Goal: Transaction & Acquisition: Purchase product/service

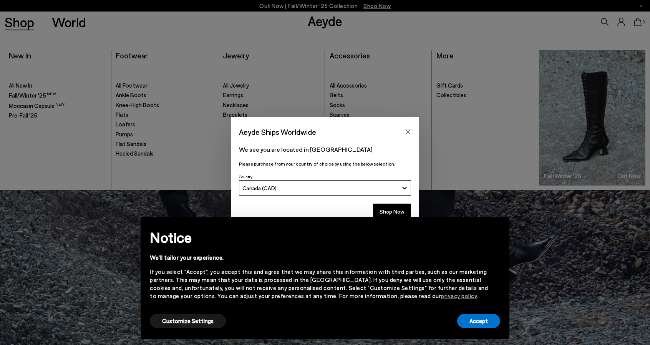
click at [397, 214] on div "× Notice We'll tailor your experience. If you select "Accept", you accept this …" at bounding box center [324, 278] width 381 height 134
click at [392, 208] on button "Shop Now" at bounding box center [392, 211] width 38 height 16
click at [479, 325] on button "Accept" at bounding box center [478, 321] width 43 height 14
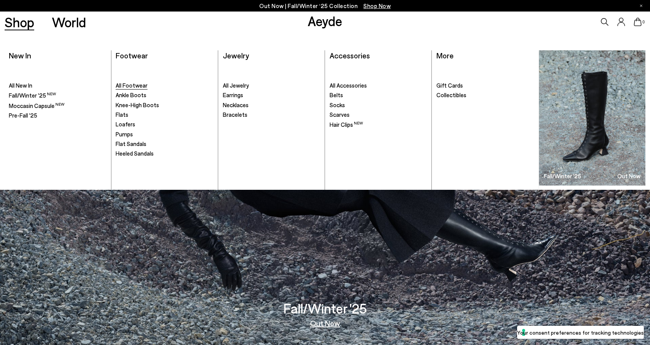
click at [131, 86] on span "All Footwear" at bounding box center [132, 85] width 32 height 7
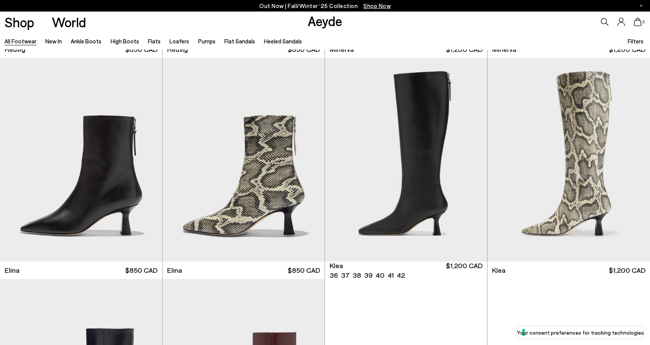
scroll to position [879, 0]
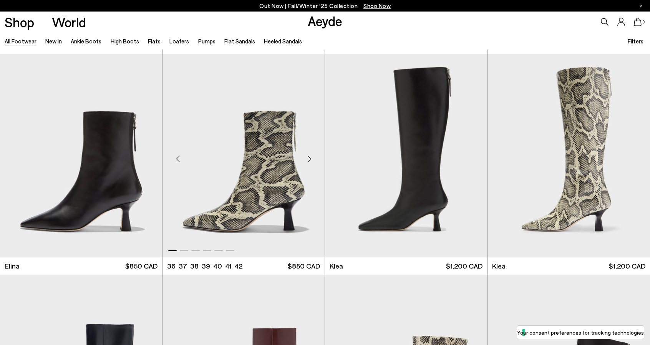
click at [310, 159] on div "Next slide" at bounding box center [308, 158] width 23 height 23
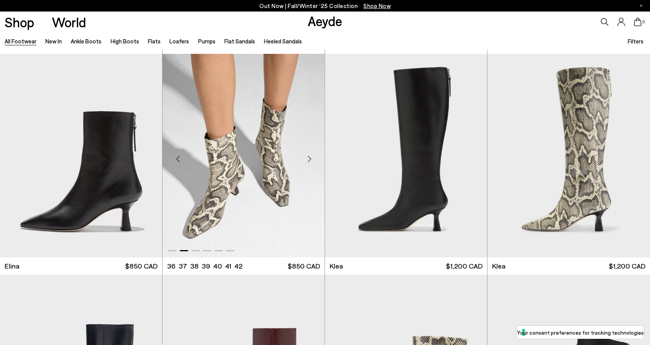
click at [310, 159] on div "Next slide" at bounding box center [308, 158] width 23 height 23
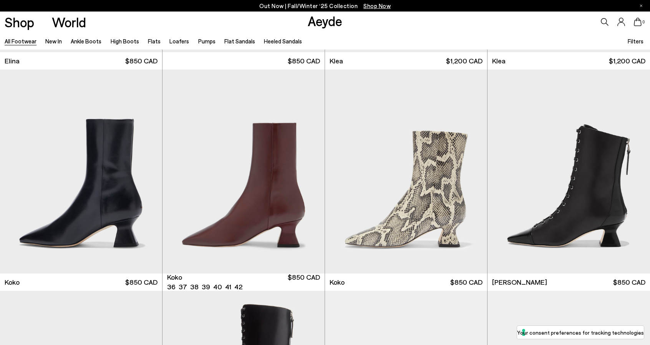
scroll to position [1092, 0]
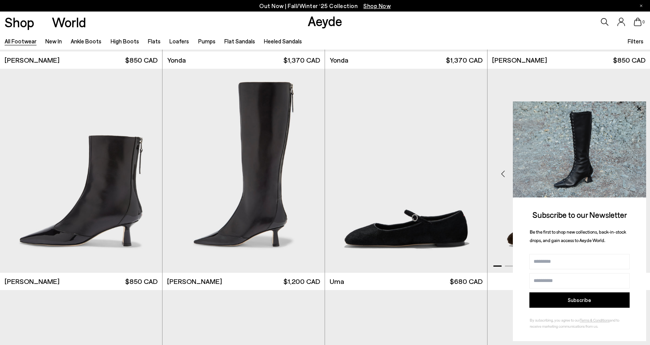
scroll to position [2221, 0]
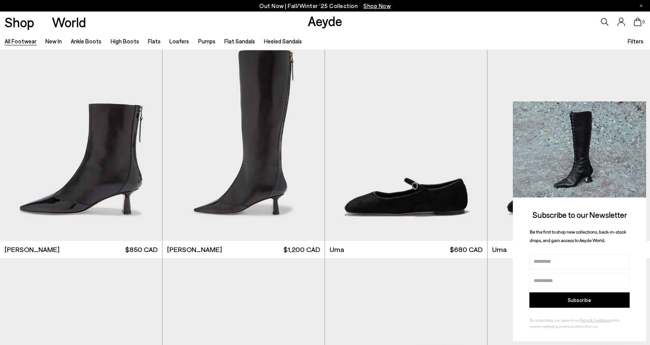
click at [640, 109] on icon at bounding box center [638, 109] width 10 height 10
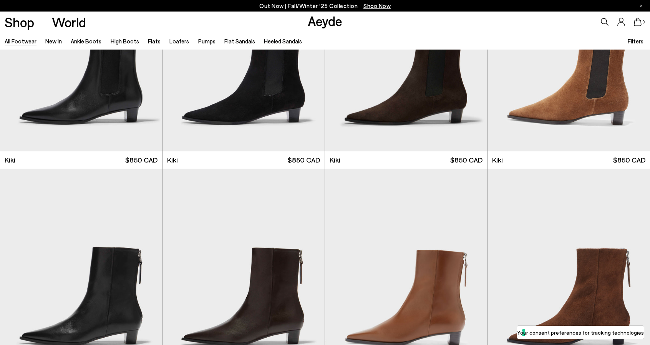
scroll to position [3547, 0]
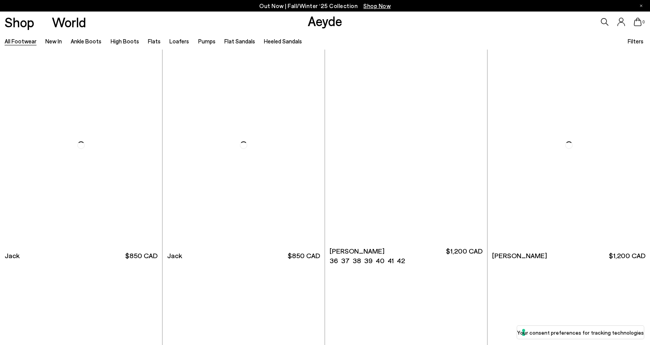
scroll to position [5532, 0]
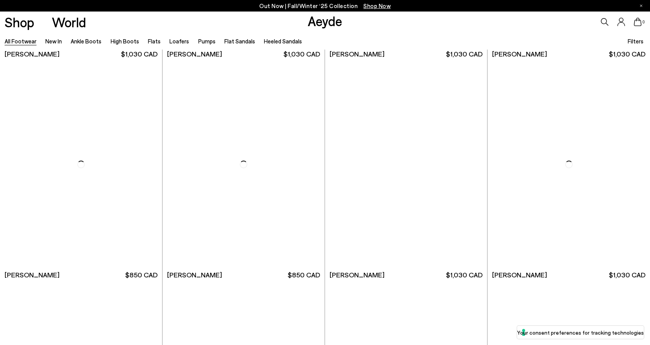
scroll to position [6749, 0]
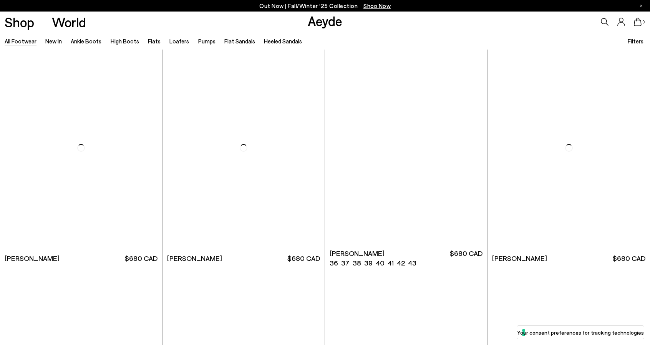
scroll to position [8118, 0]
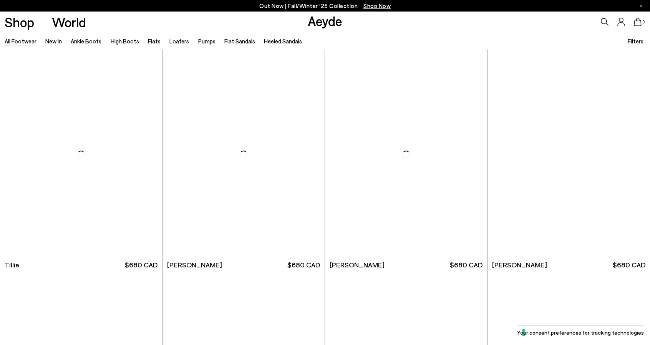
scroll to position [9837, 0]
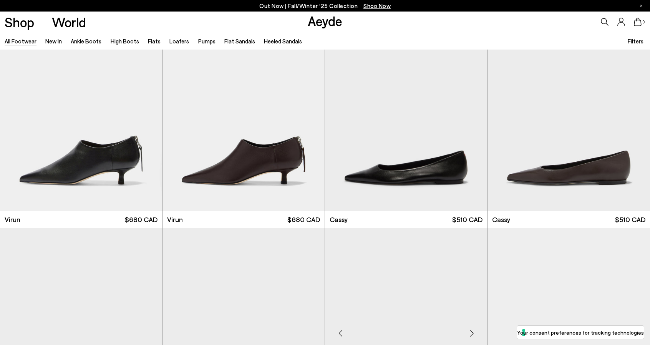
scroll to position [10546, 0]
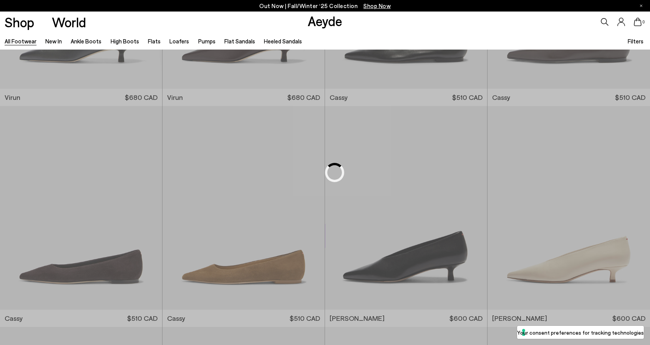
scroll to position [9837, 0]
